Goal: Check status: Check status

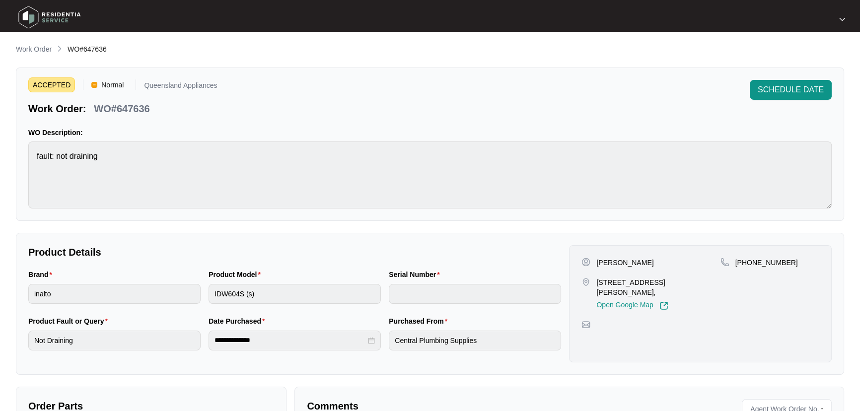
click at [39, 55] on div "**********" at bounding box center [430, 293] width 828 height 499
click at [39, 52] on p "Work Order" at bounding box center [34, 49] width 36 height 10
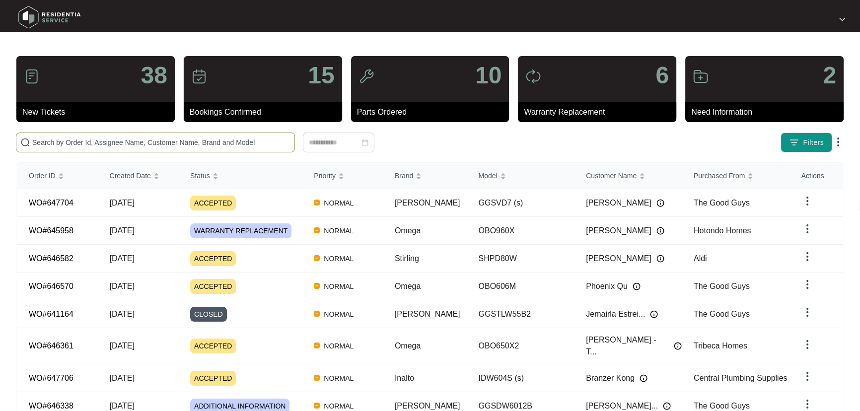
click at [133, 140] on input "text" at bounding box center [161, 142] width 258 height 11
paste input "647704"
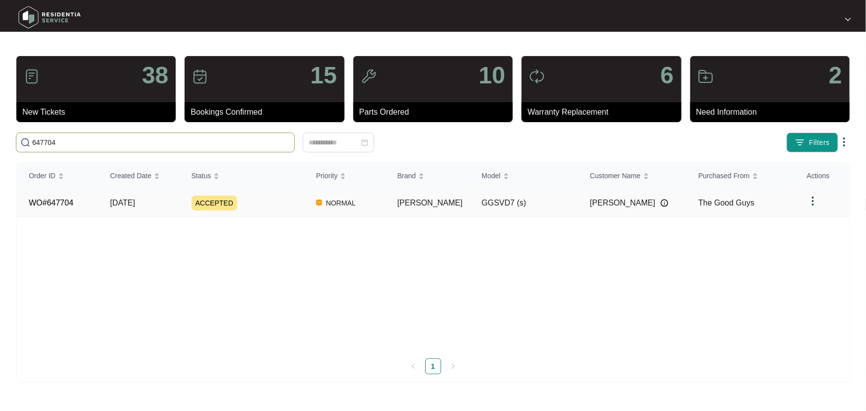
type input "647704"
click at [283, 199] on div "ACCEPTED" at bounding box center [248, 203] width 113 height 15
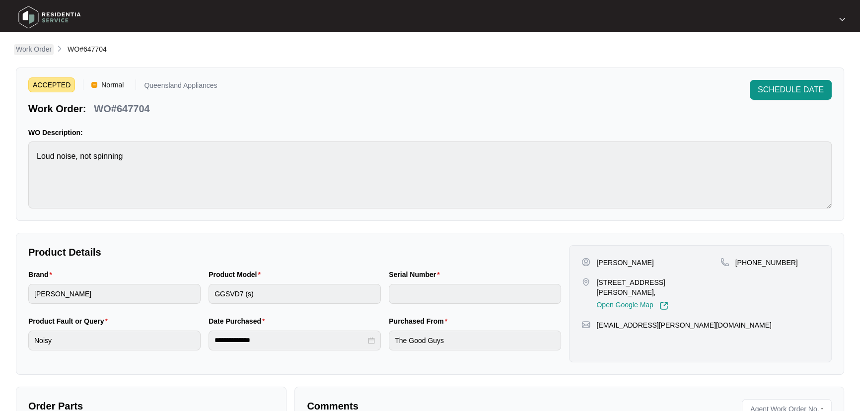
click at [45, 45] on p "Work Order" at bounding box center [34, 49] width 36 height 10
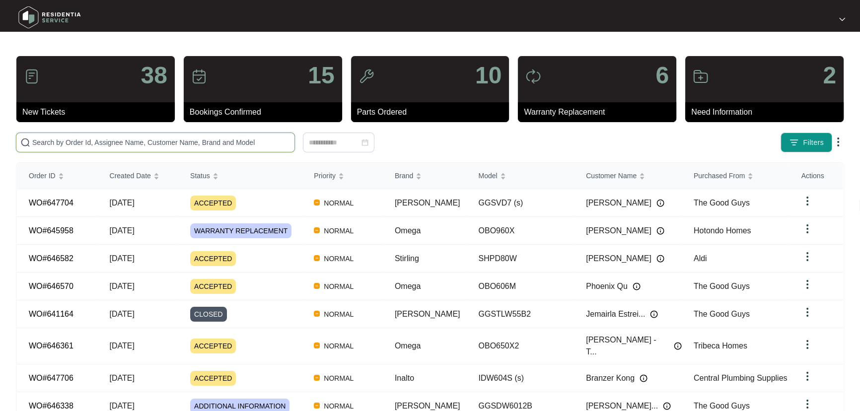
click at [237, 138] on input "text" at bounding box center [161, 142] width 258 height 11
paste input "647706"
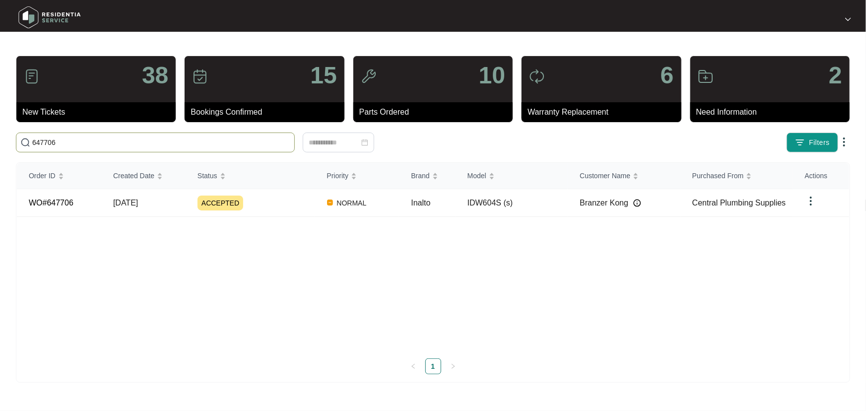
type input "647706"
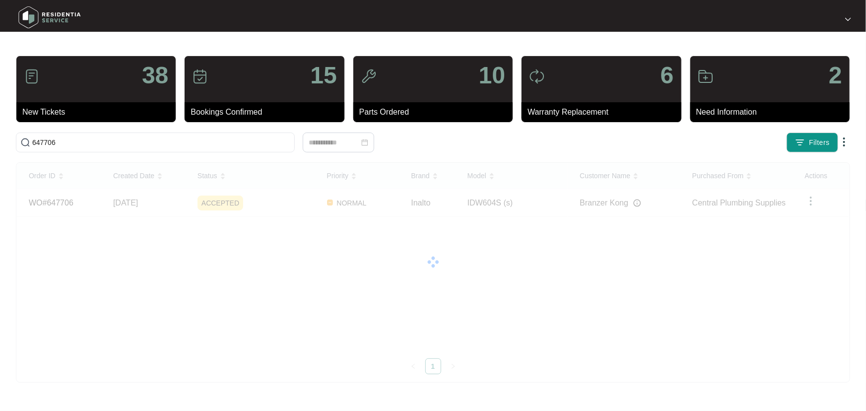
click at [281, 205] on div "Order ID Created Date Status Priority Brand Model Customer Name Purchased From …" at bounding box center [433, 269] width 833 height 212
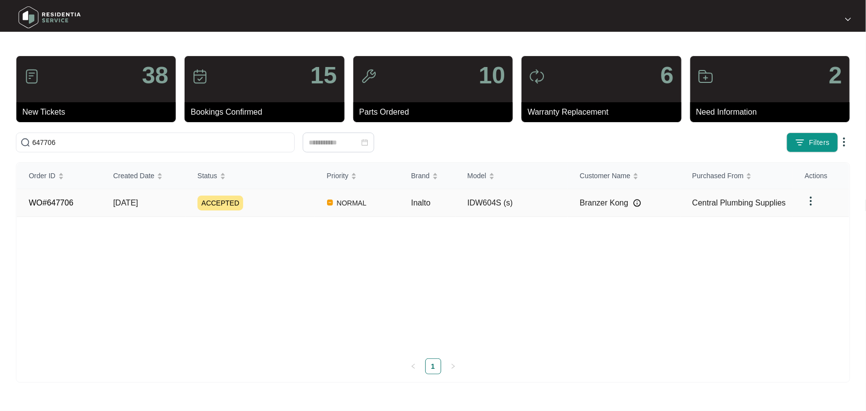
click at [296, 208] on div "ACCEPTED" at bounding box center [257, 203] width 118 height 15
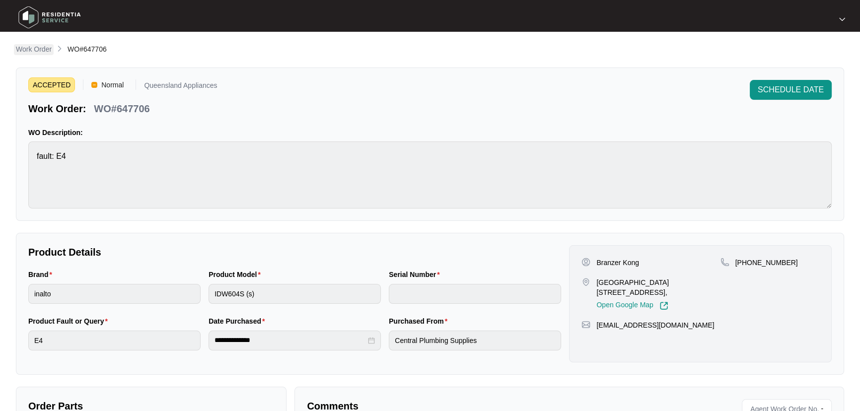
click at [44, 50] on p "Work Order" at bounding box center [34, 49] width 36 height 10
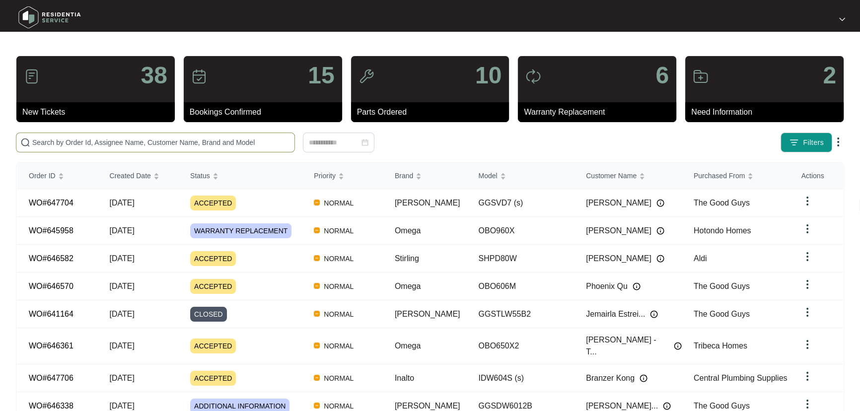
drag, startPoint x: 185, startPoint y: 140, endPoint x: 225, endPoint y: 144, distance: 41.0
click at [186, 140] on input "text" at bounding box center [161, 142] width 258 height 11
paste input "646361"
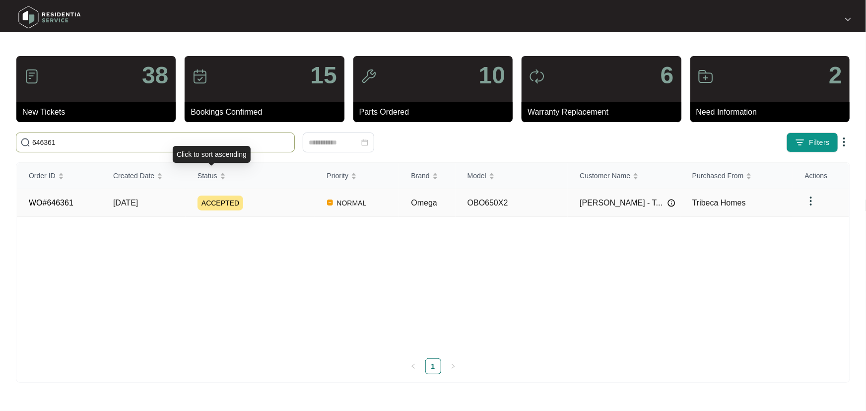
type input "646361"
click at [280, 198] on div "ACCEPTED" at bounding box center [257, 203] width 118 height 15
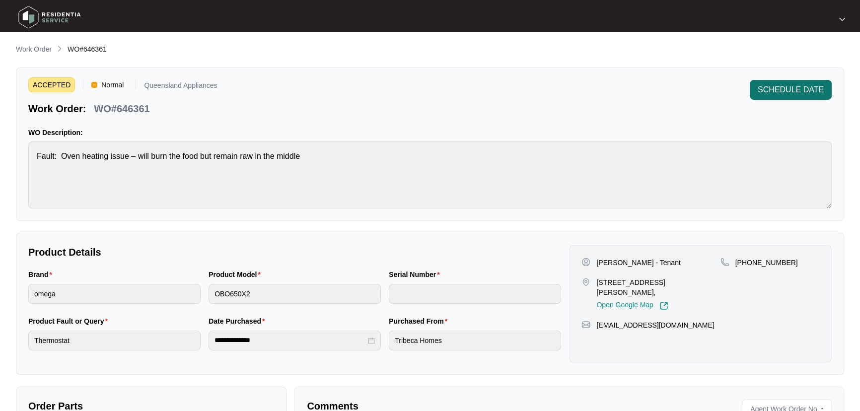
click at [783, 87] on span "SCHEDULE DATE" at bounding box center [791, 90] width 66 height 12
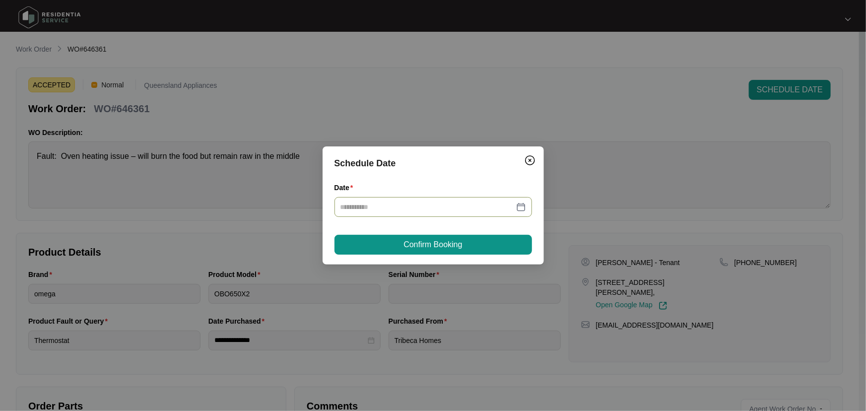
click at [520, 206] on div at bounding box center [434, 207] width 186 height 11
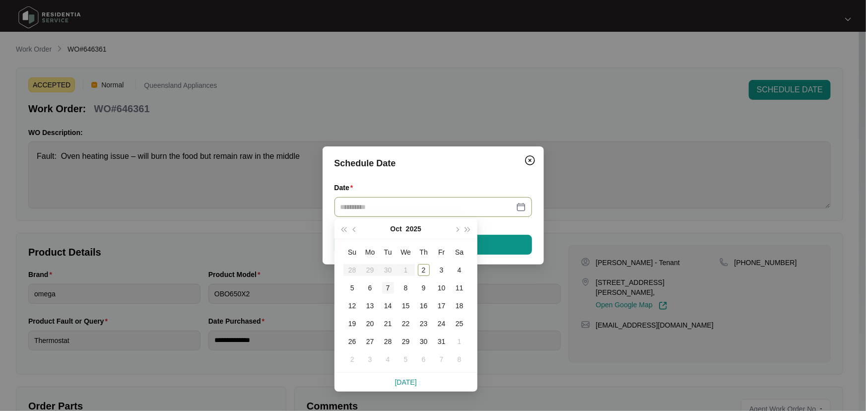
click at [382, 285] on div "7" at bounding box center [388, 288] width 12 height 12
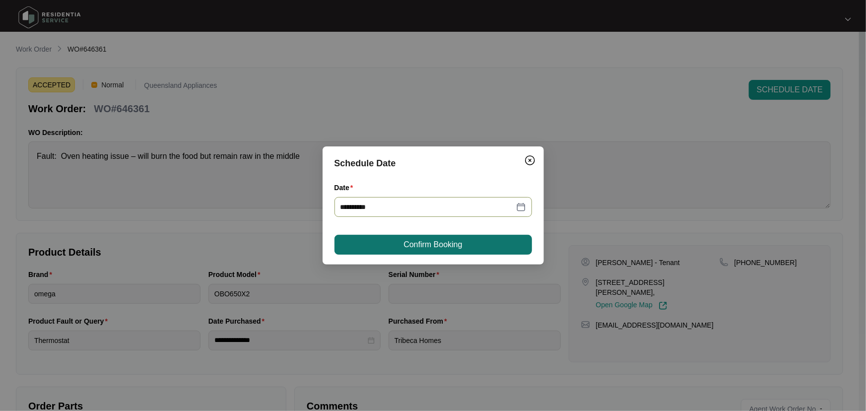
type input "**********"
click at [443, 246] on span "Confirm Booking" at bounding box center [433, 245] width 59 height 12
